Goal: Navigation & Orientation: Understand site structure

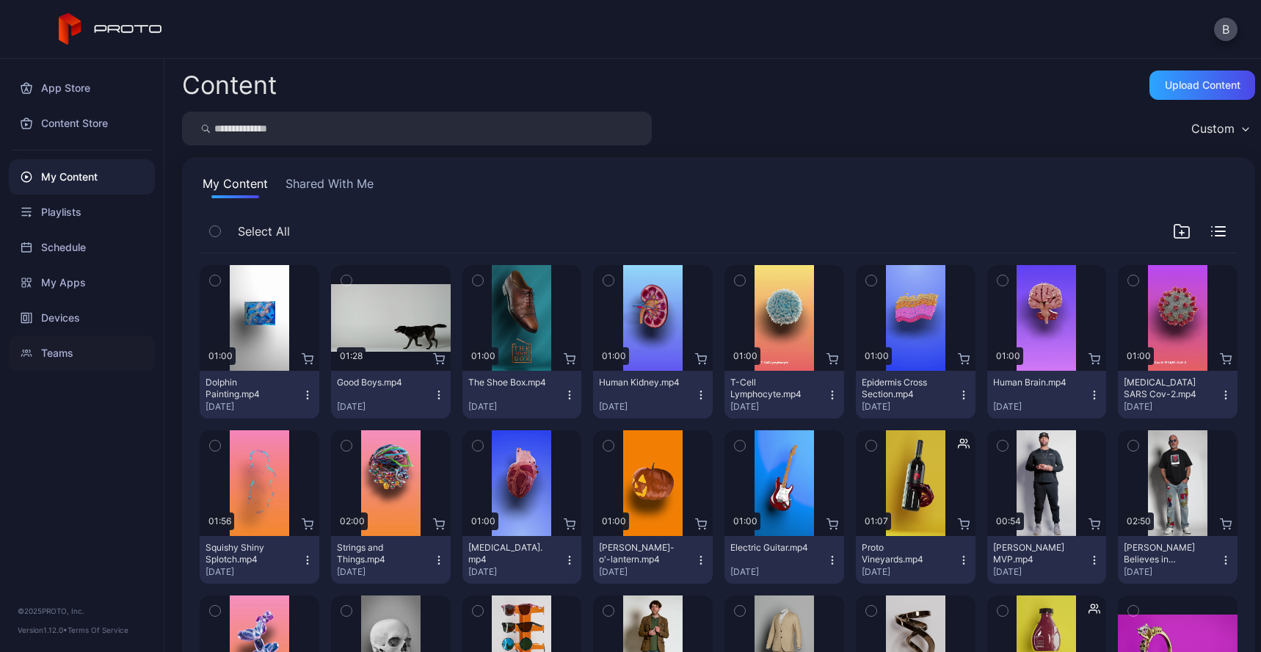
click at [82, 349] on div "Teams" at bounding box center [82, 352] width 146 height 35
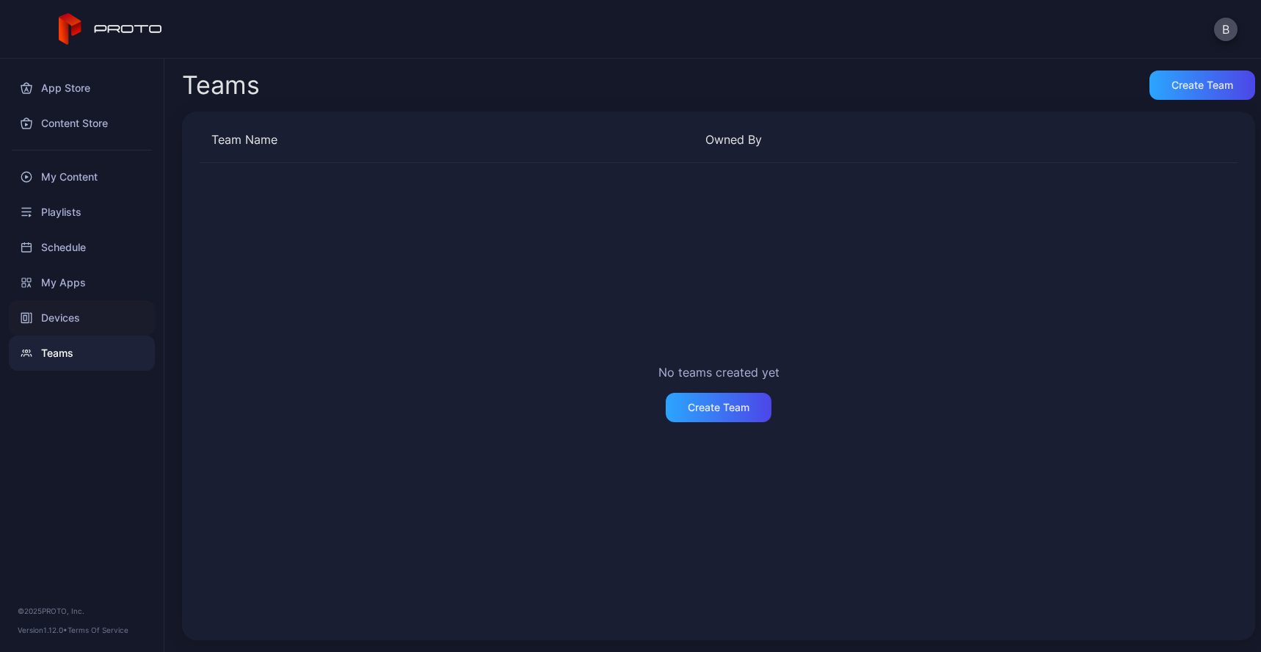
click at [90, 322] on div "Devices" at bounding box center [82, 317] width 146 height 35
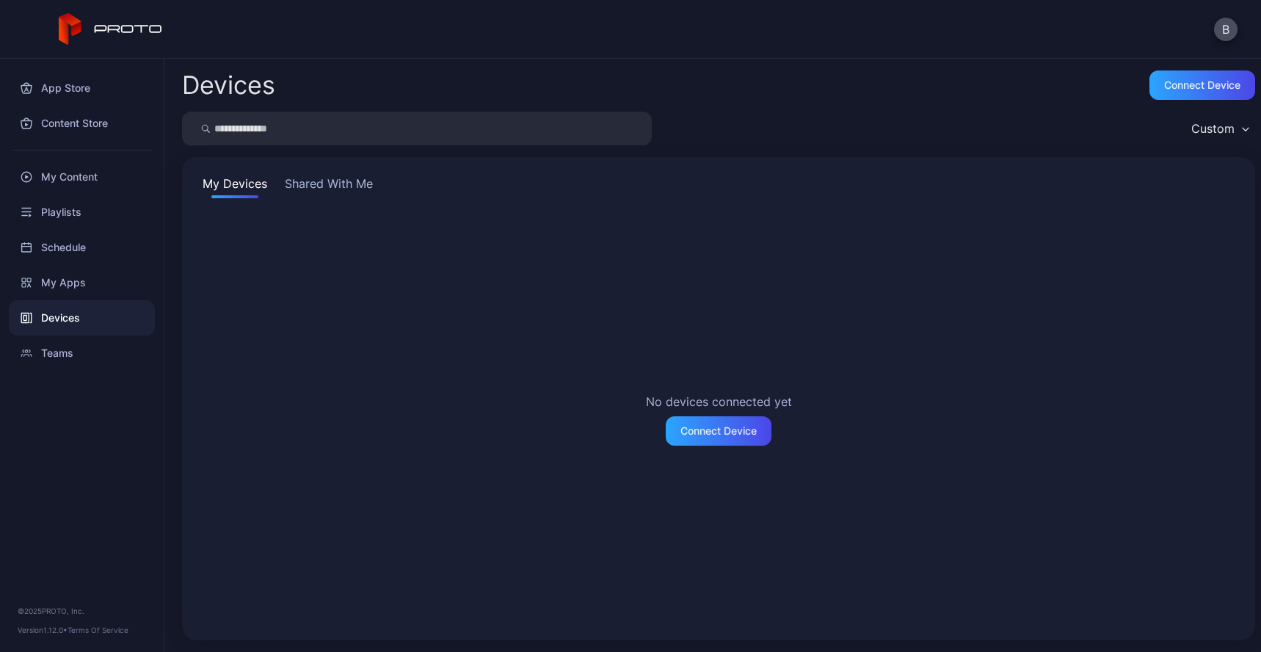
click at [313, 184] on button "Shared With Me" at bounding box center [329, 186] width 94 height 23
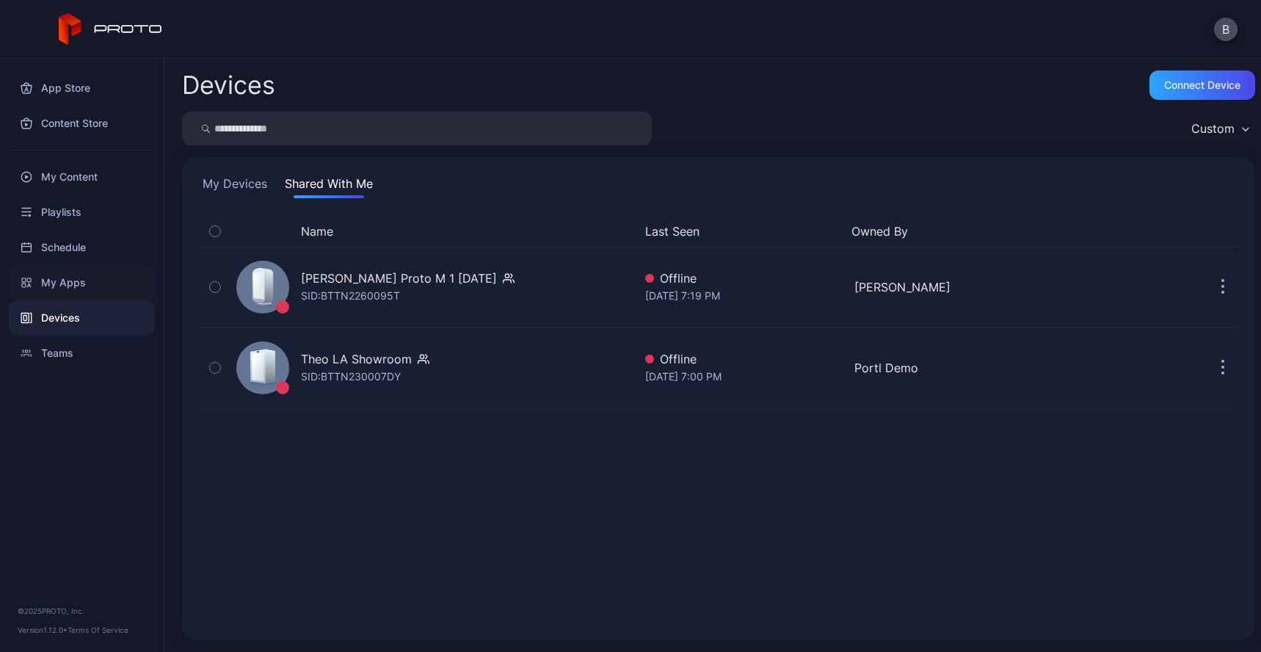
click at [93, 279] on div "My Apps" at bounding box center [82, 282] width 146 height 35
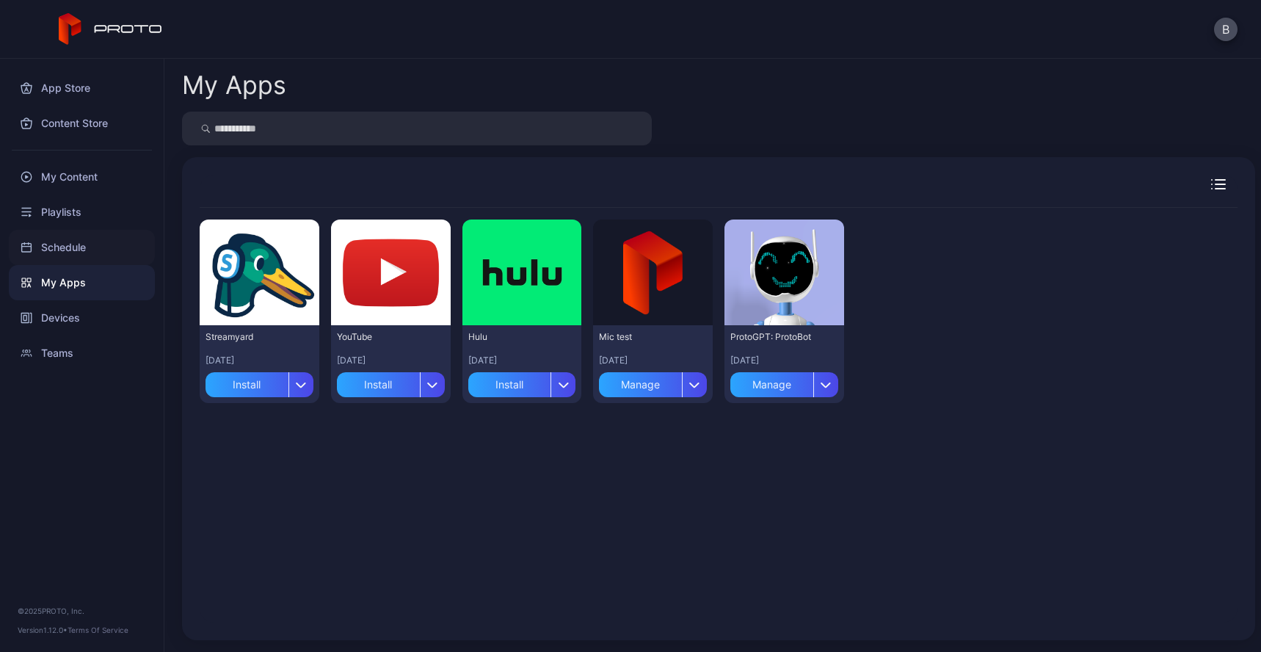
click at [86, 250] on div "Schedule" at bounding box center [82, 247] width 146 height 35
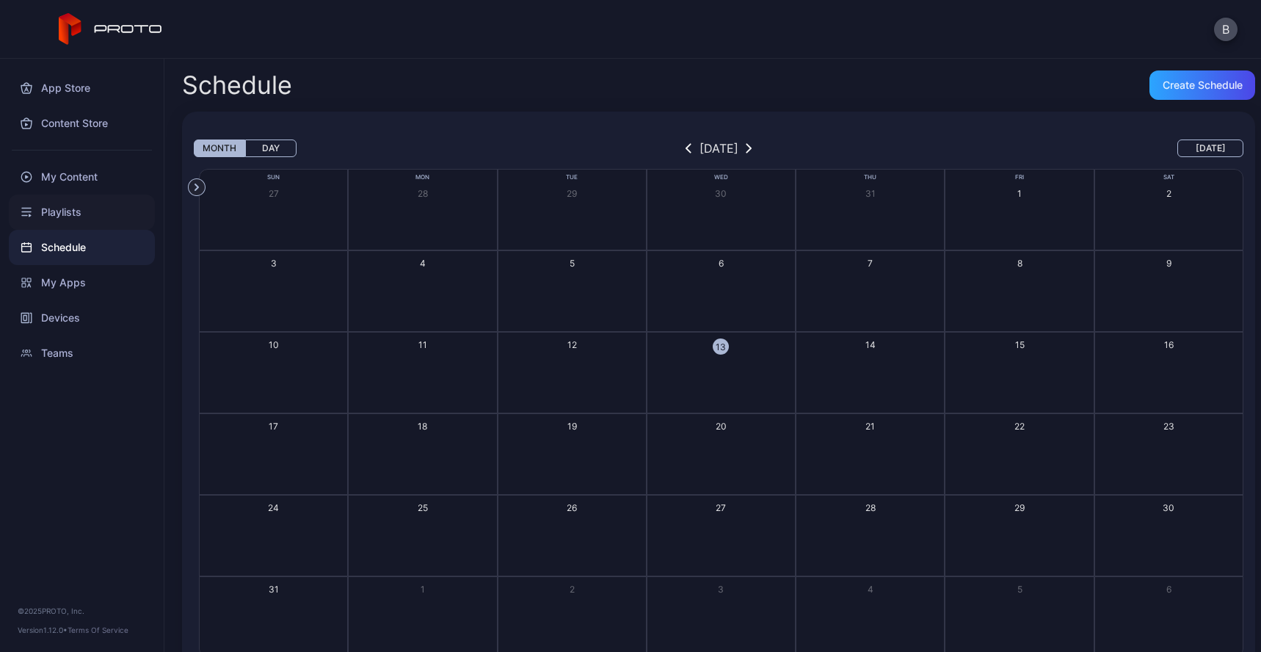
click at [88, 224] on div "Playlists" at bounding box center [82, 211] width 146 height 35
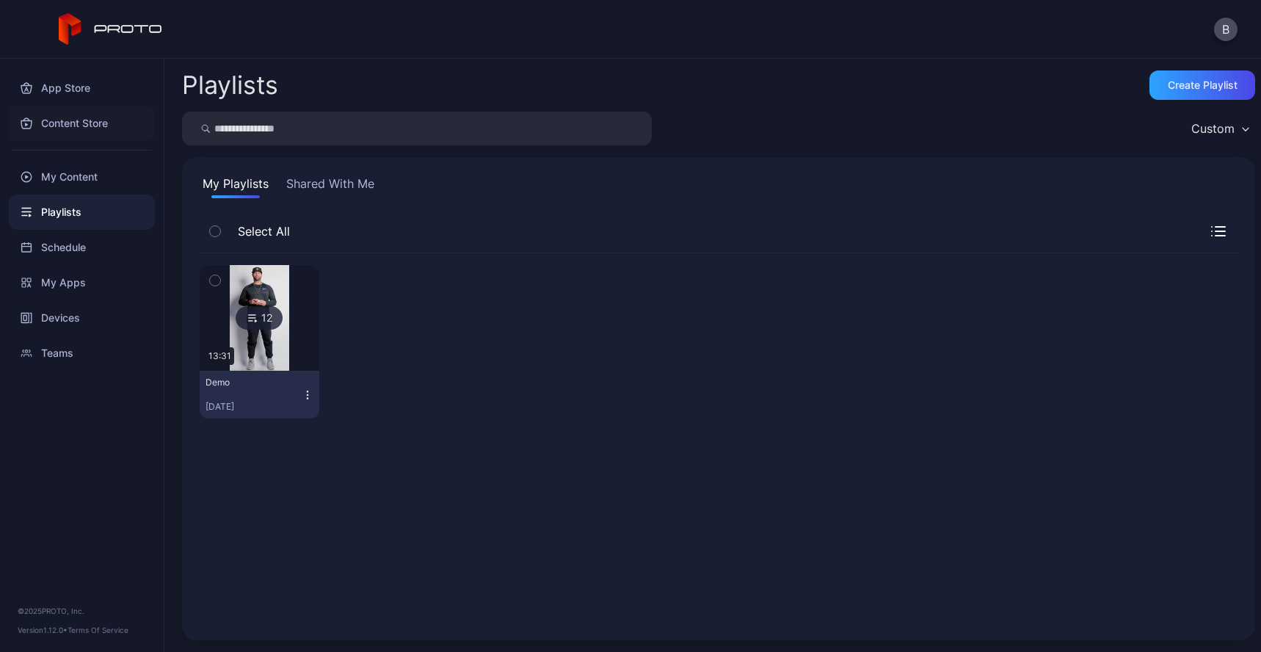
click at [78, 121] on div "Content Store" at bounding box center [82, 123] width 146 height 35
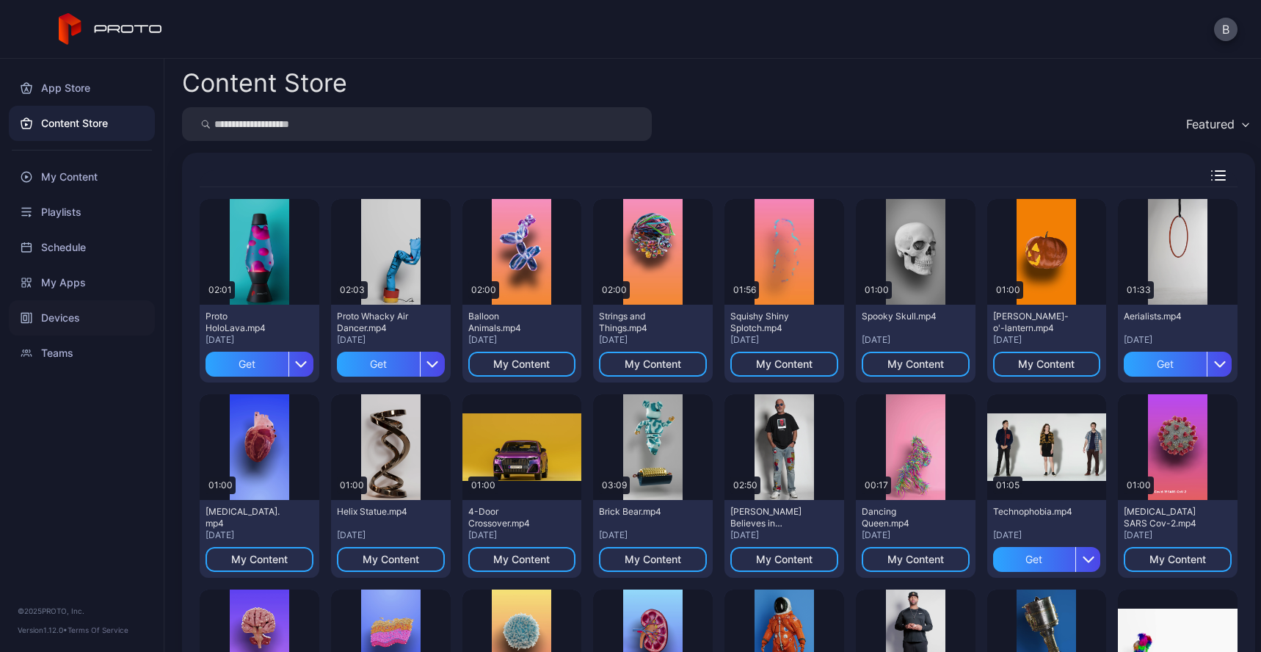
click at [76, 322] on div "Devices" at bounding box center [82, 317] width 146 height 35
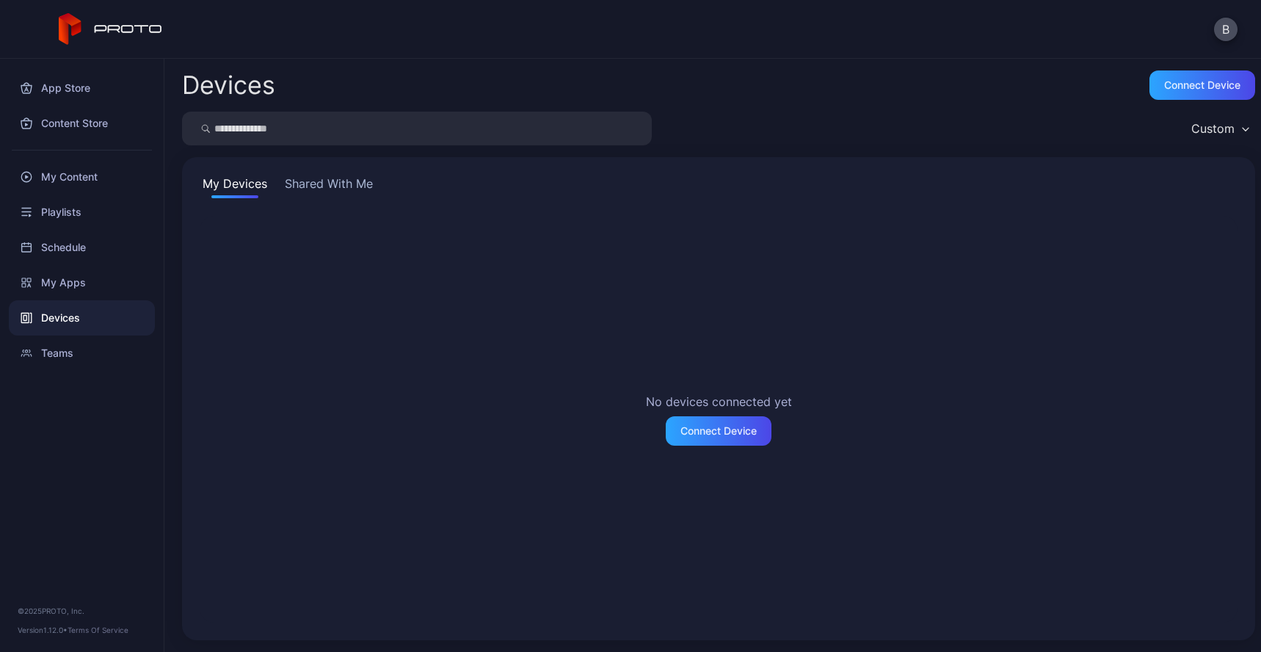
click at [313, 190] on button "Shared With Me" at bounding box center [329, 186] width 94 height 23
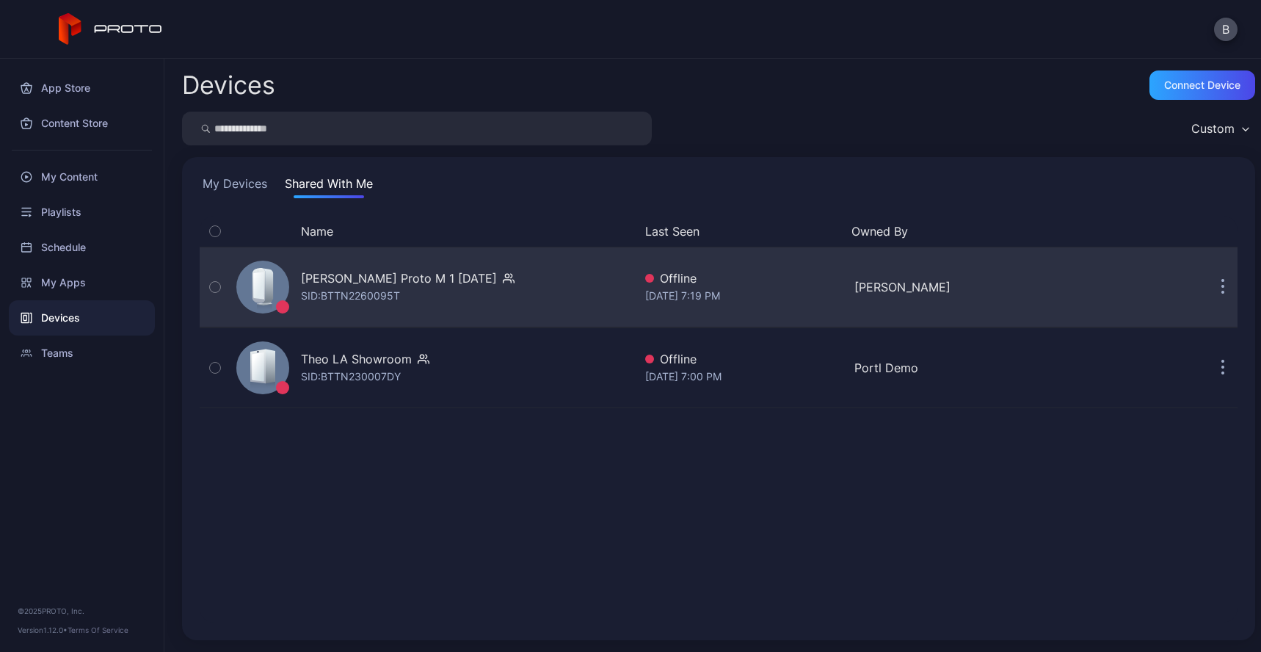
click at [211, 293] on icon "button" at bounding box center [215, 287] width 10 height 16
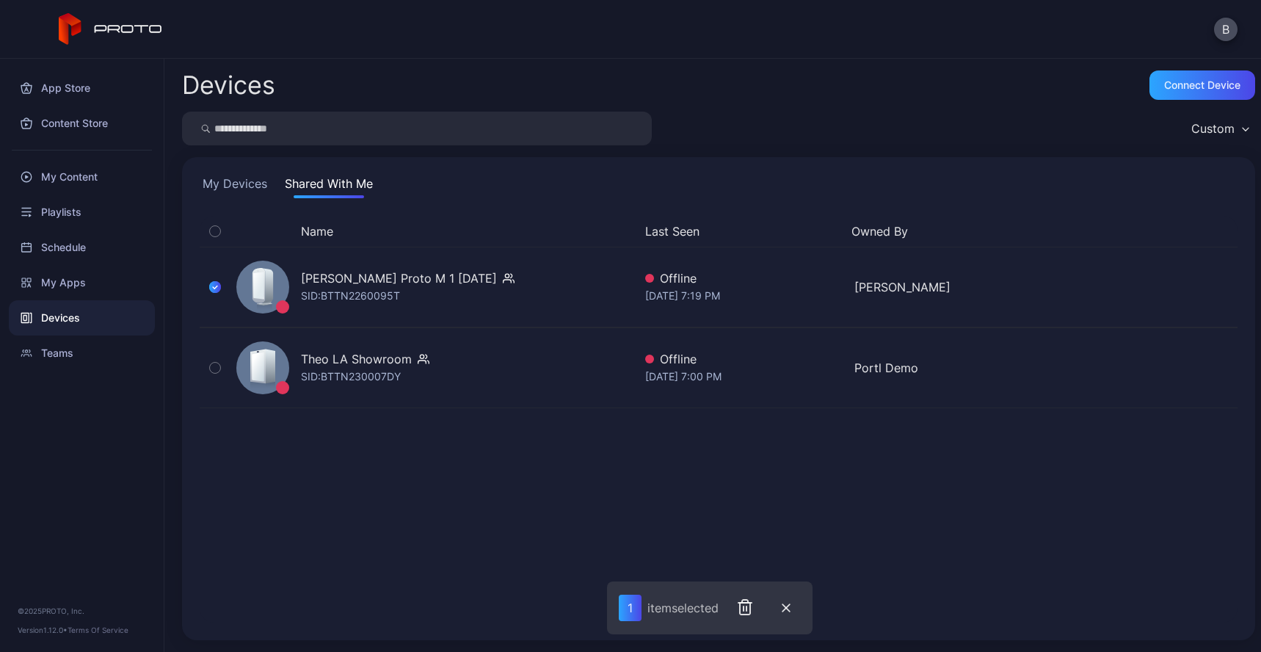
click at [217, 233] on icon "button" at bounding box center [215, 231] width 10 height 16
click at [213, 227] on icon "button" at bounding box center [215, 231] width 12 height 16
